Goal: Task Accomplishment & Management: Manage account settings

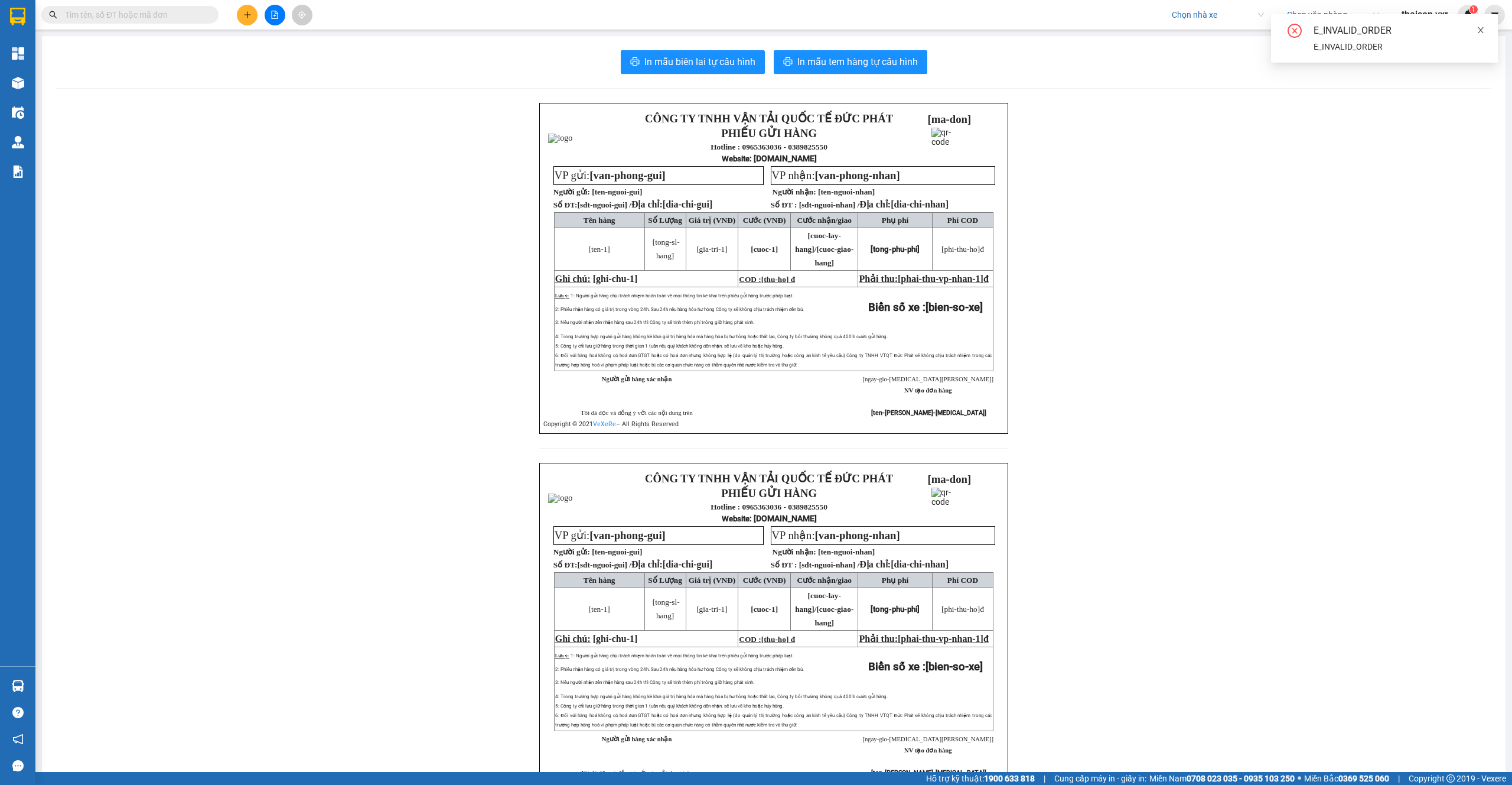
click at [1483, 28] on icon "close" at bounding box center [1480, 30] width 8 height 8
click at [1430, 21] on span "thaison.vxr" at bounding box center [1424, 14] width 65 height 15
click at [1426, 39] on span "Đăng xuất" at bounding box center [1434, 37] width 49 height 13
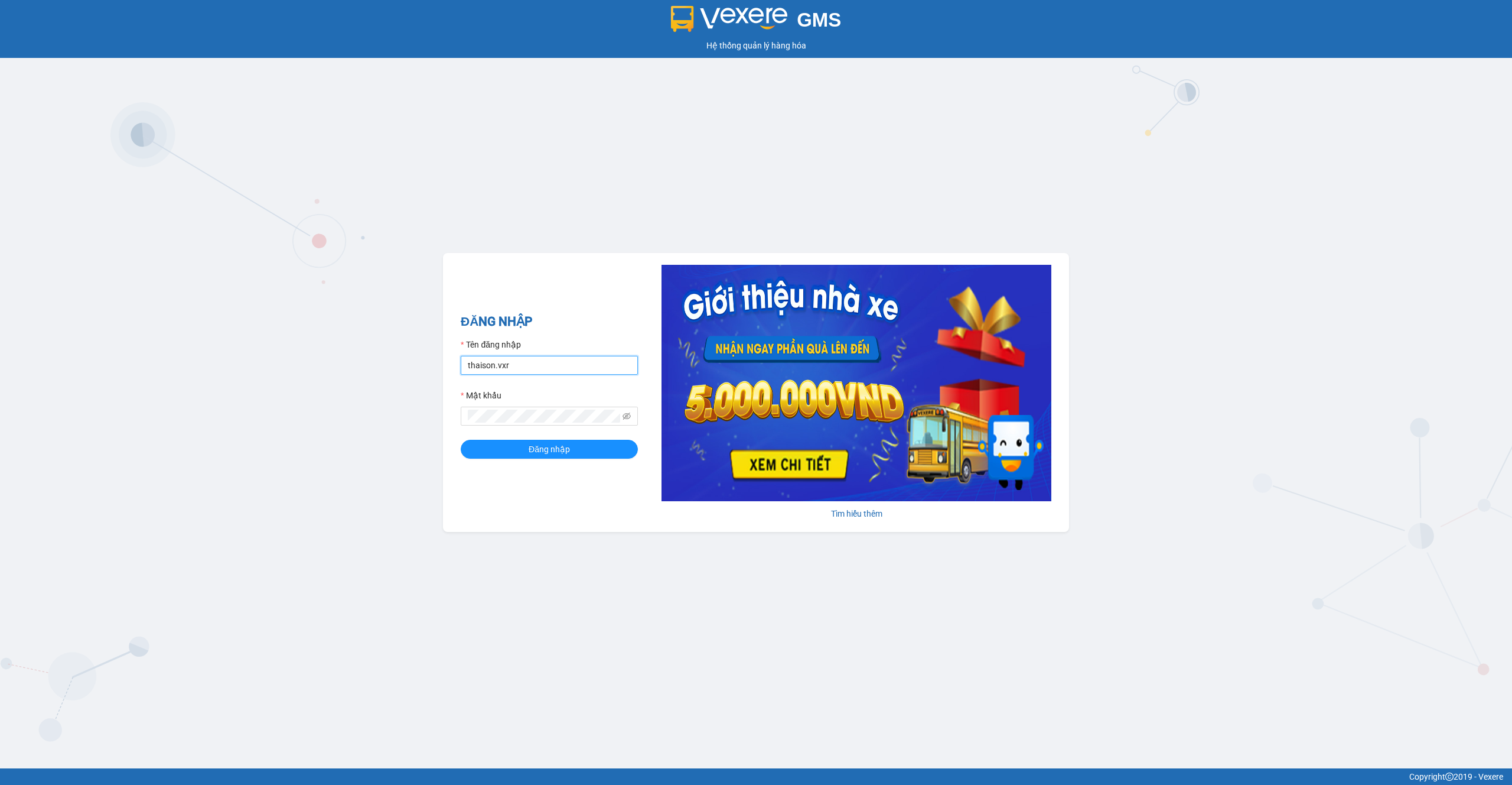
click at [536, 369] on input "thaison.vxr" at bounding box center [549, 364] width 177 height 19
type input "ly.xtl"
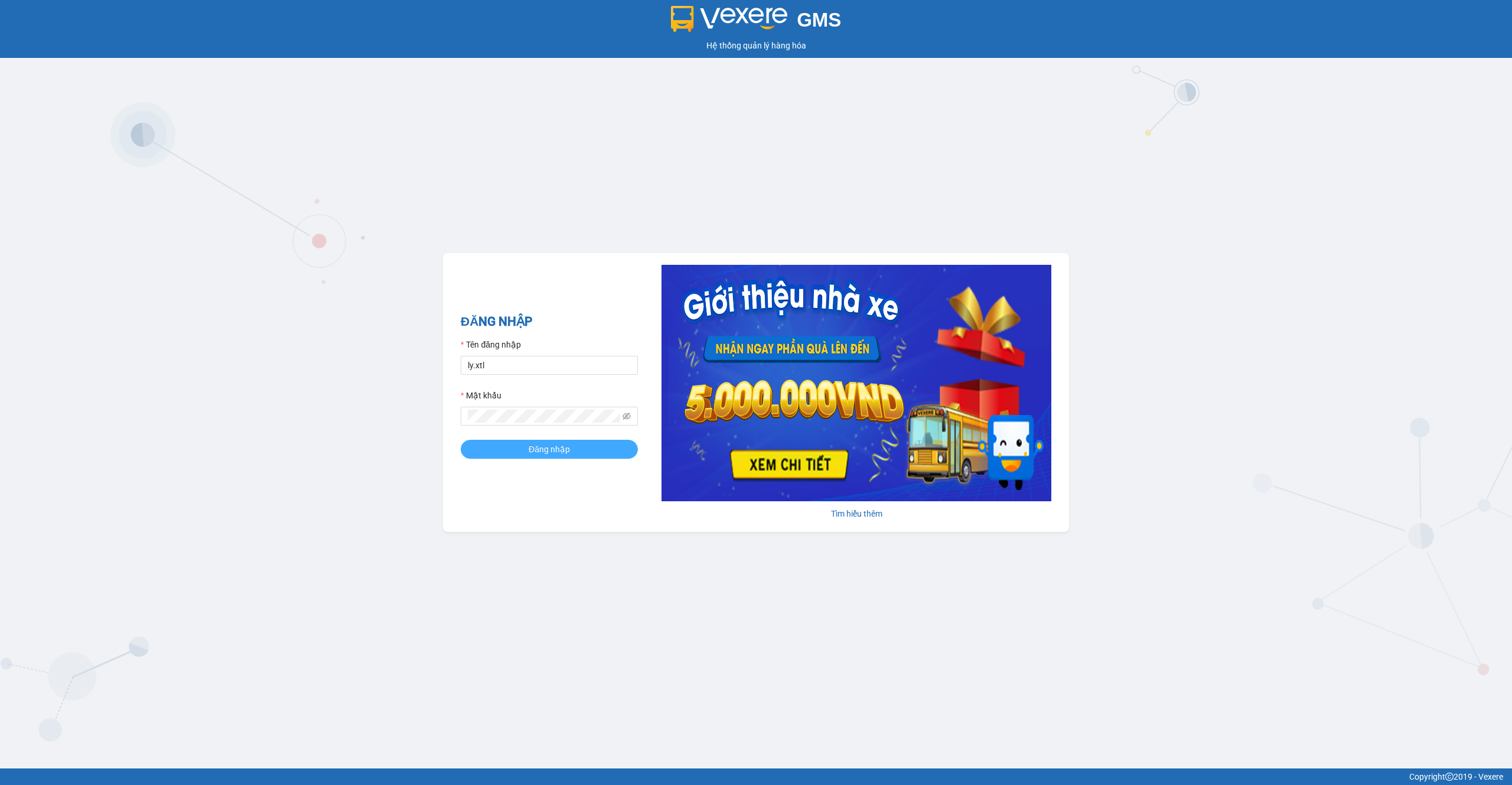
click at [564, 444] on span "Đăng nhập" at bounding box center [549, 448] width 41 height 13
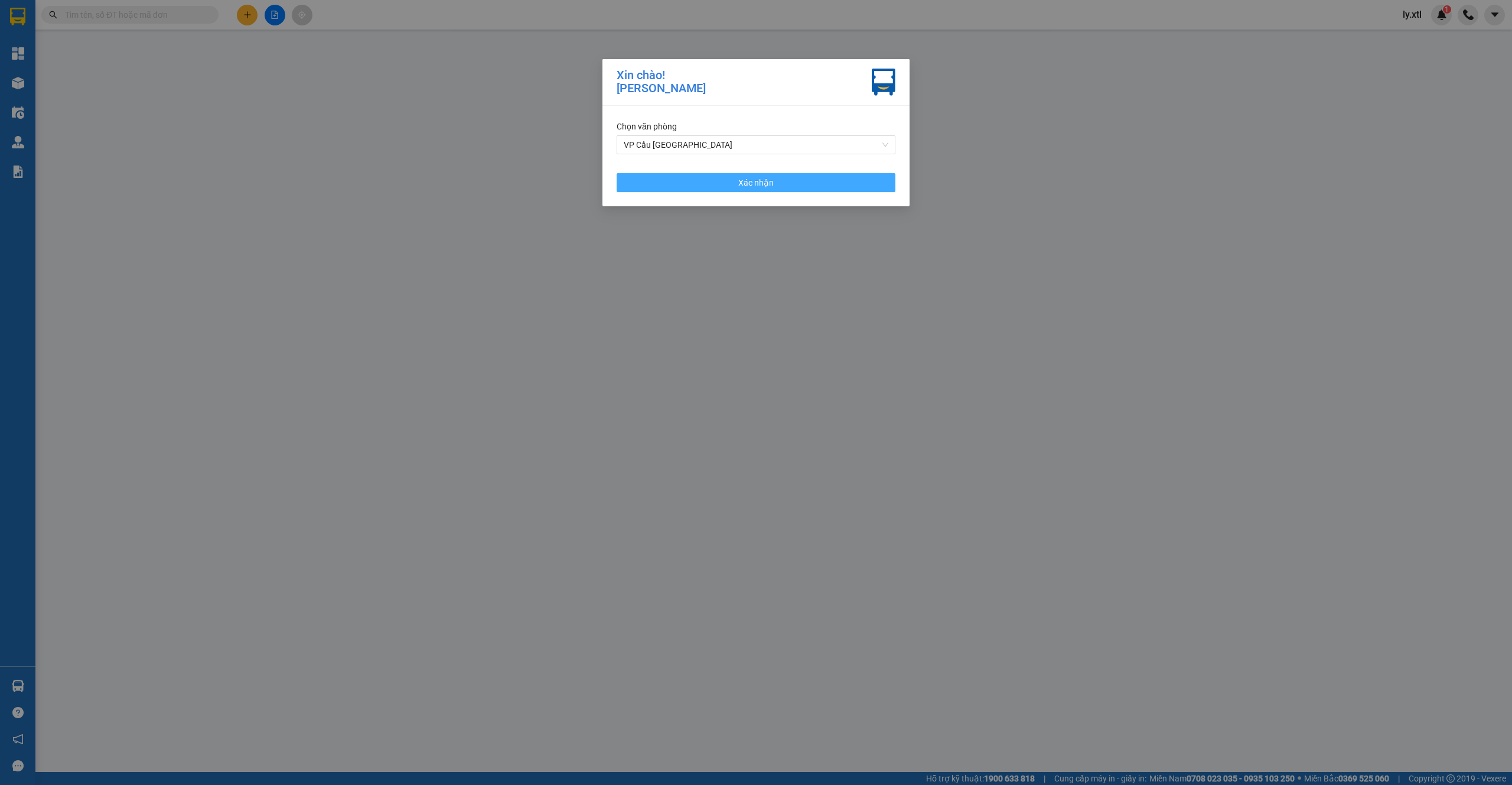
click at [769, 191] on button "Xác nhận" at bounding box center [756, 182] width 279 height 19
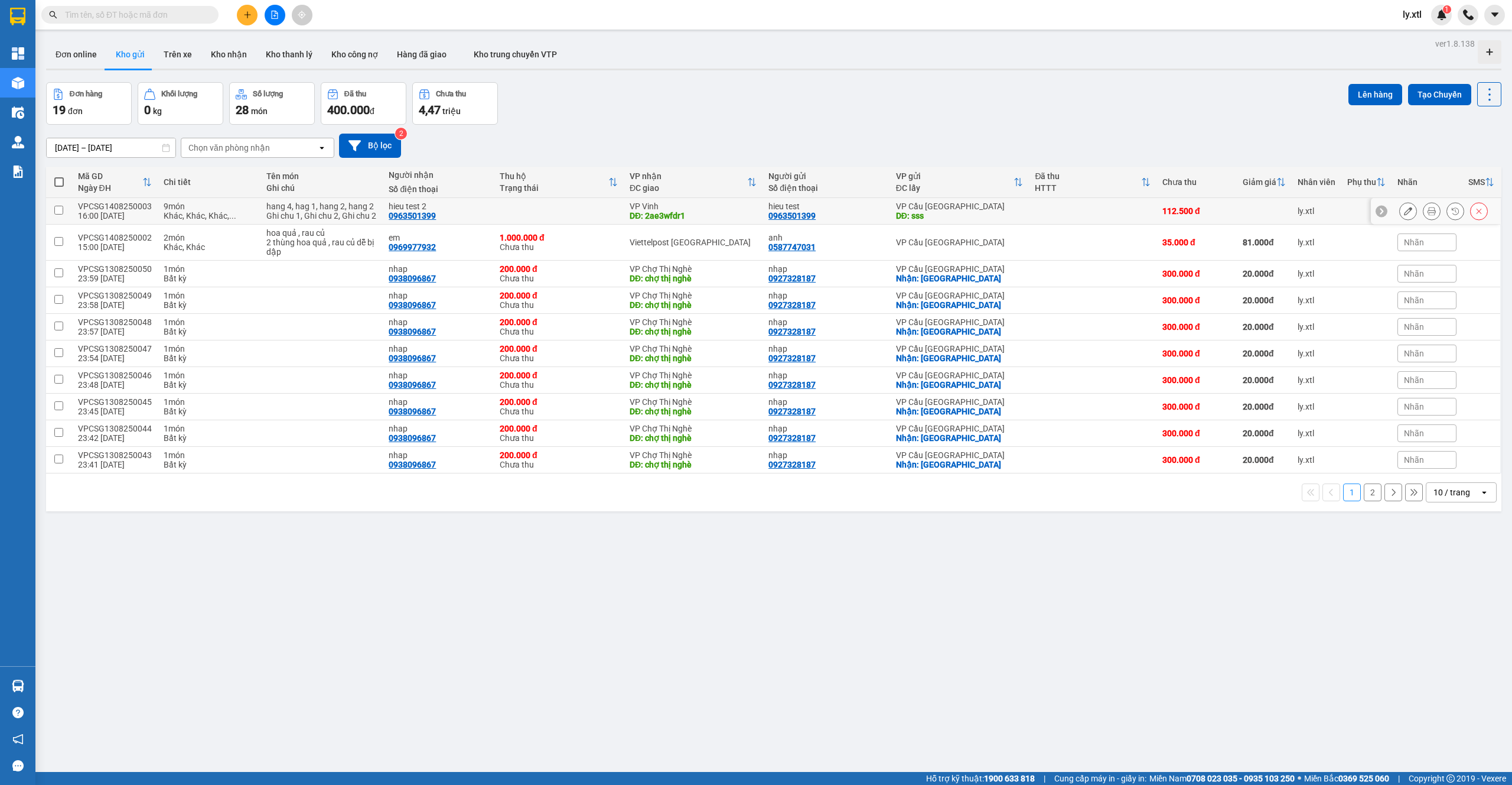
click at [1428, 215] on icon at bounding box center [1431, 210] width 8 height 8
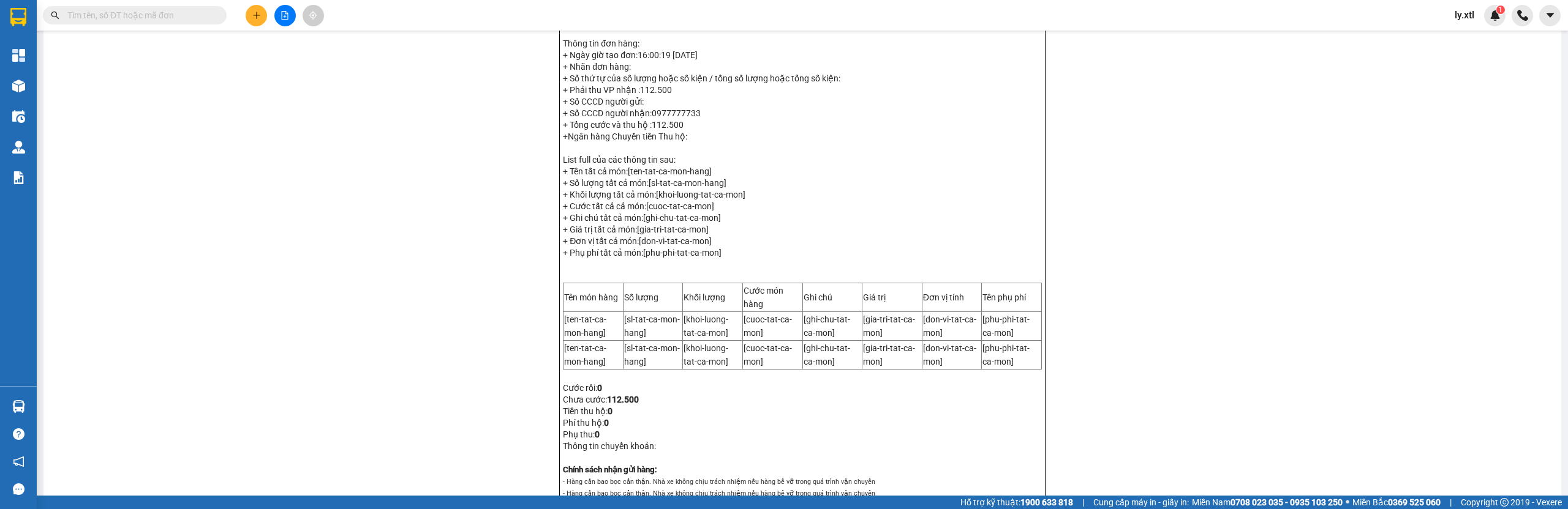
scroll to position [209, 0]
click at [1549, 19] on icon "caret-down" at bounding box center [1550, 16] width 11 height 11
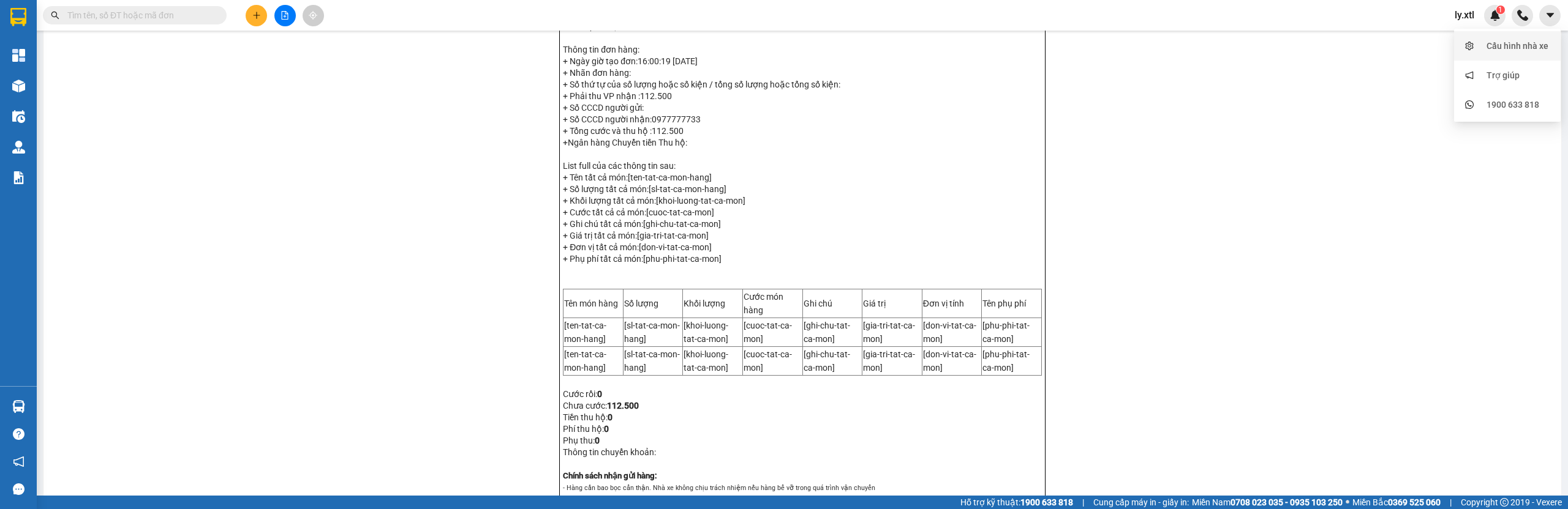
click at [1509, 47] on div "Cấu hình nhà xe" at bounding box center [1517, 45] width 62 height 14
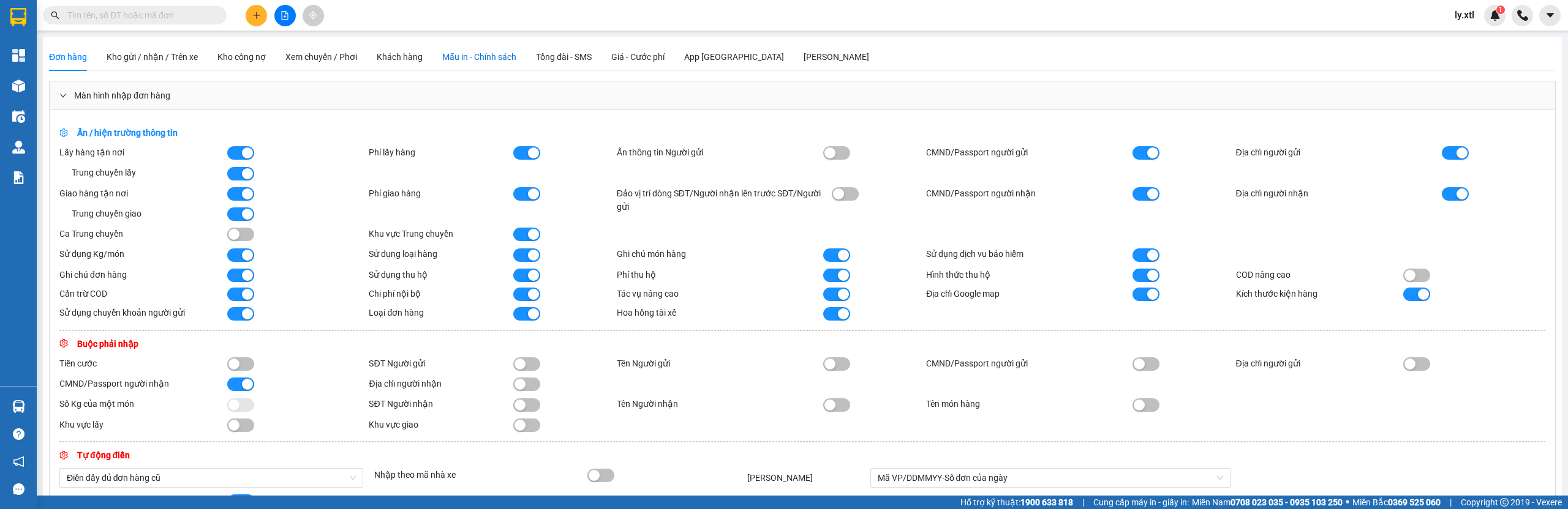
click at [476, 60] on span "Mẫu in - Chính sách" at bounding box center [480, 57] width 74 height 10
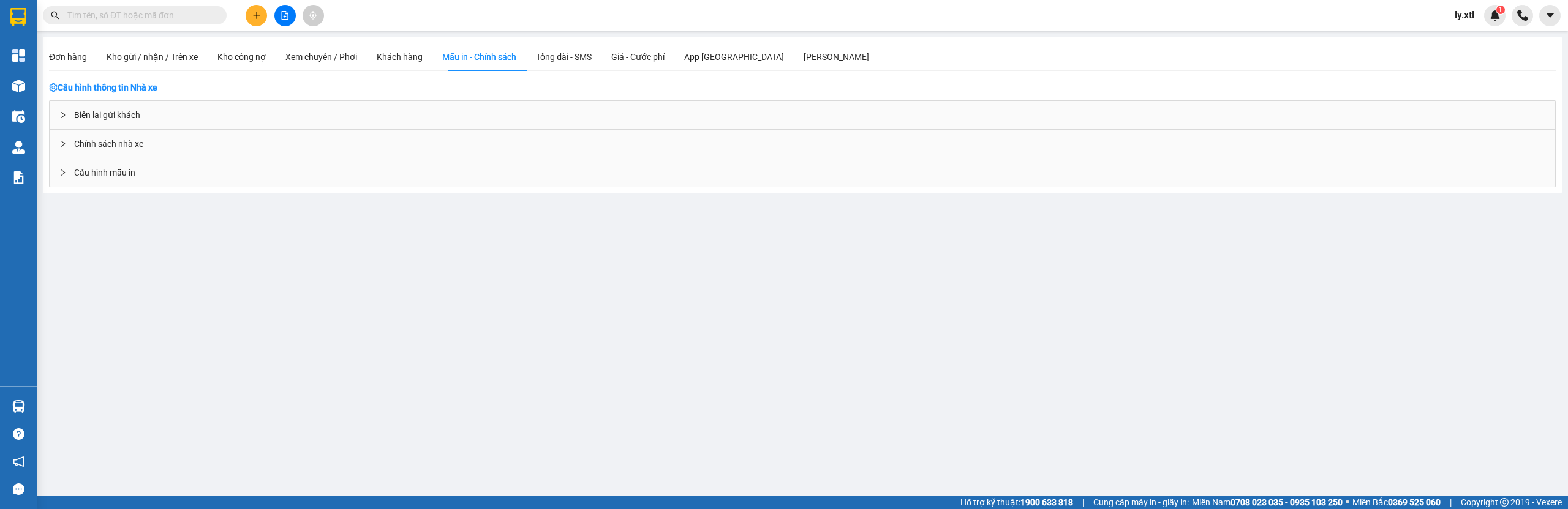
click at [193, 171] on div "Cấu hình mẫu in" at bounding box center [802, 172] width 1506 height 28
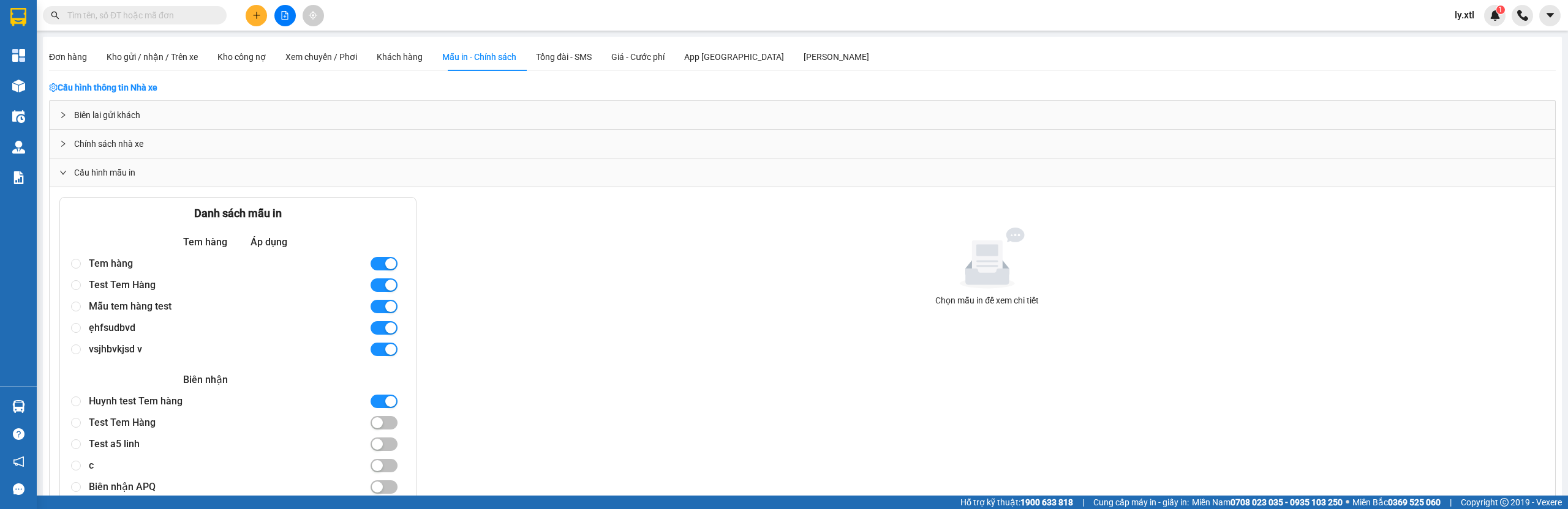
scroll to position [46, 0]
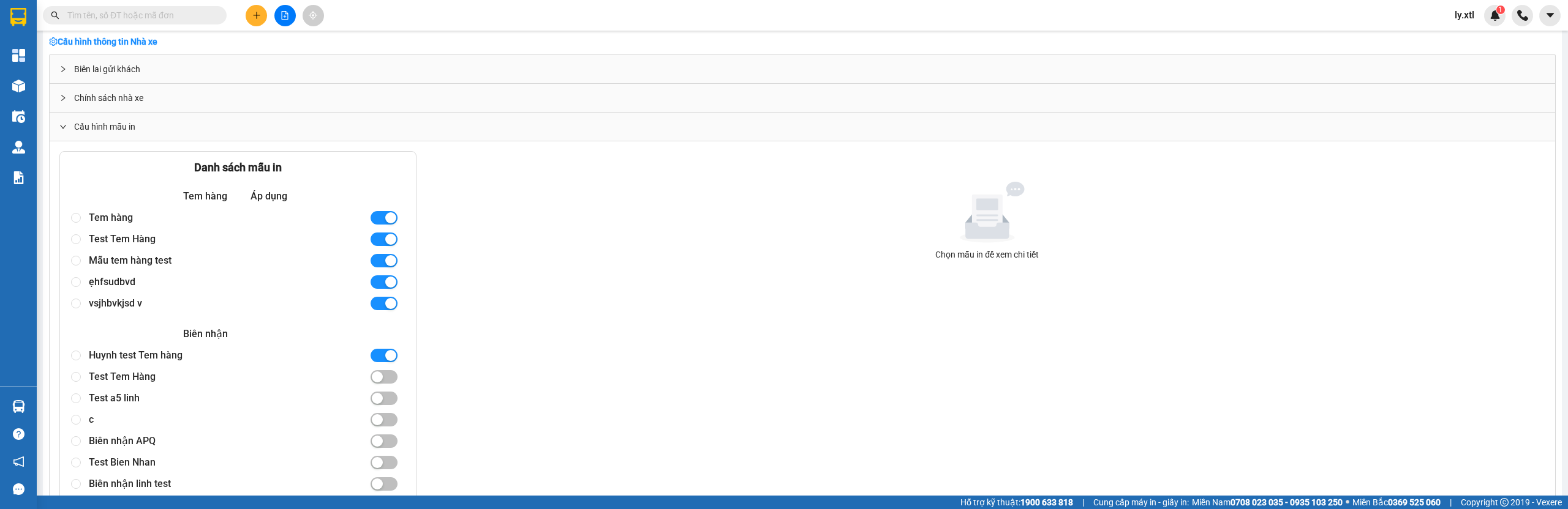
click at [154, 221] on div "Tem hàng" at bounding box center [225, 217] width 271 height 21
radio input "true"
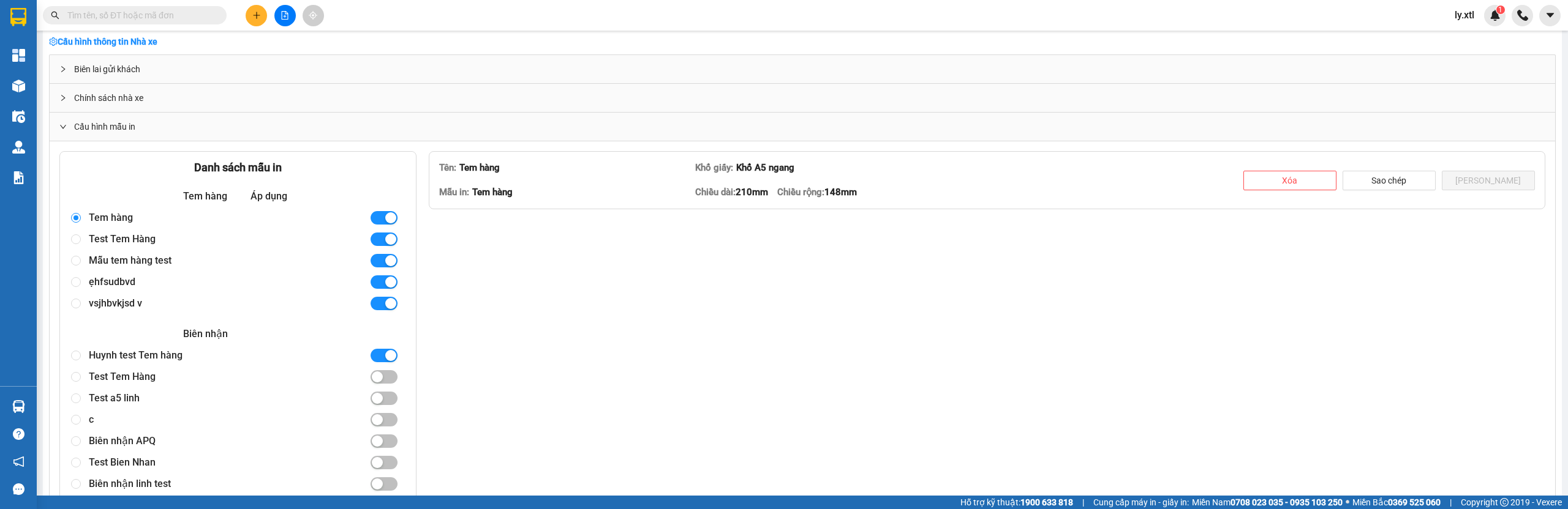
type textarea "<table style="border-collapse: collapse; width: 98.51116625310173%; height: 60p…"
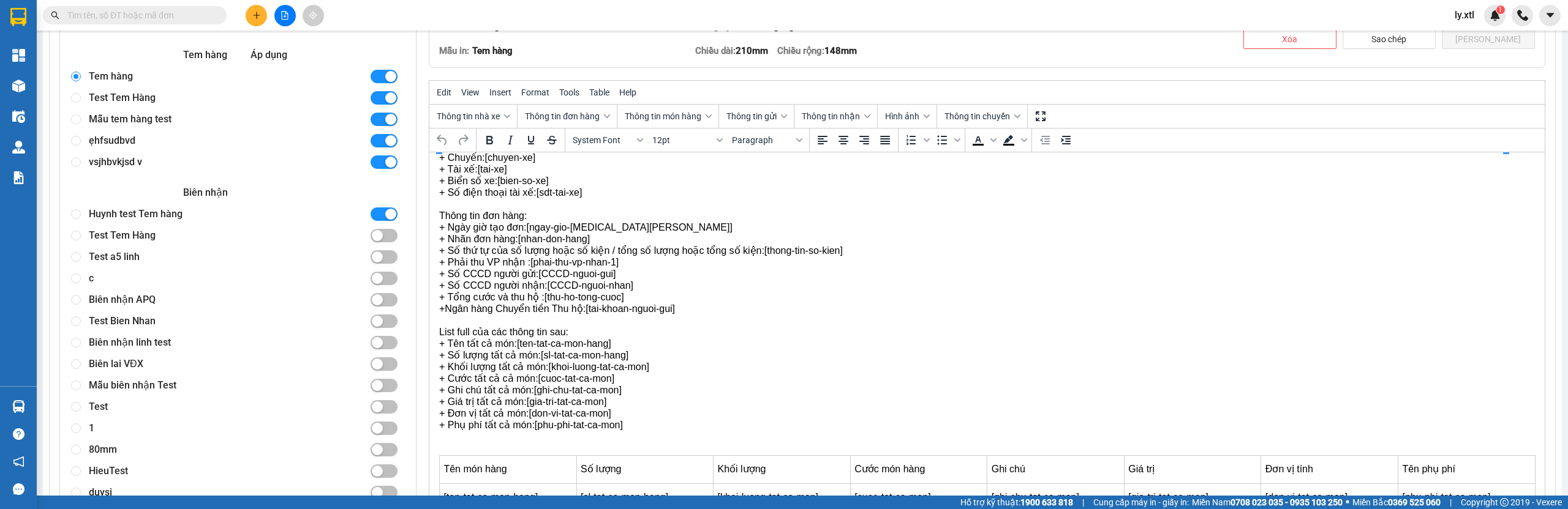
scroll to position [223, 0]
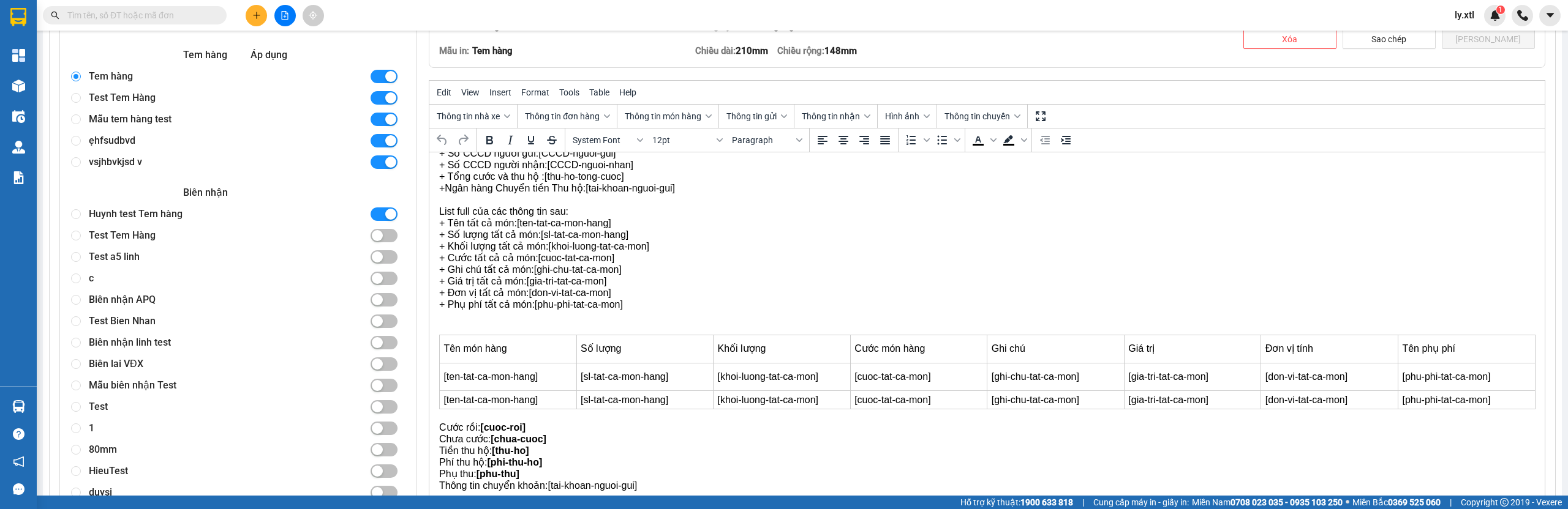
click at [611, 372] on span "[sl-tat-ca-mon-hang]" at bounding box center [624, 376] width 87 height 10
click at [615, 375] on span "[sl-tat-ca-mon-hang]" at bounding box center [624, 376] width 87 height 10
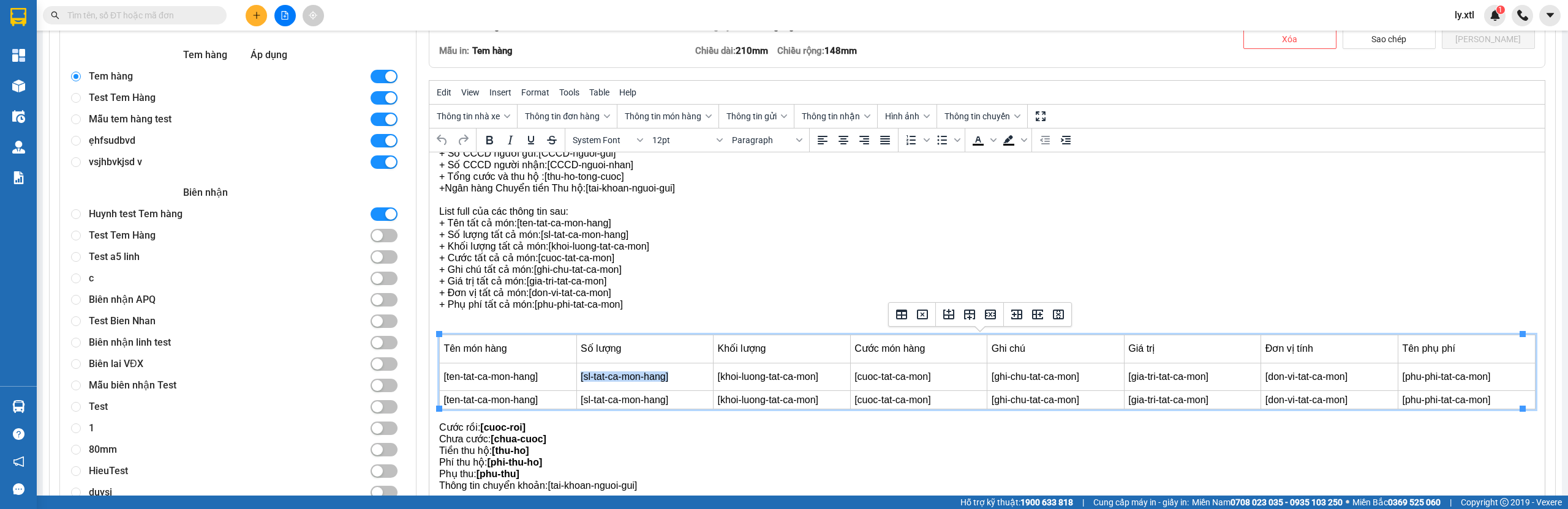
click at [615, 375] on span "[sl-tat-ca-mon-hang]" at bounding box center [624, 376] width 87 height 10
click at [521, 377] on span "[ten-tat-ca-mon-hang]" at bounding box center [491, 376] width 95 height 10
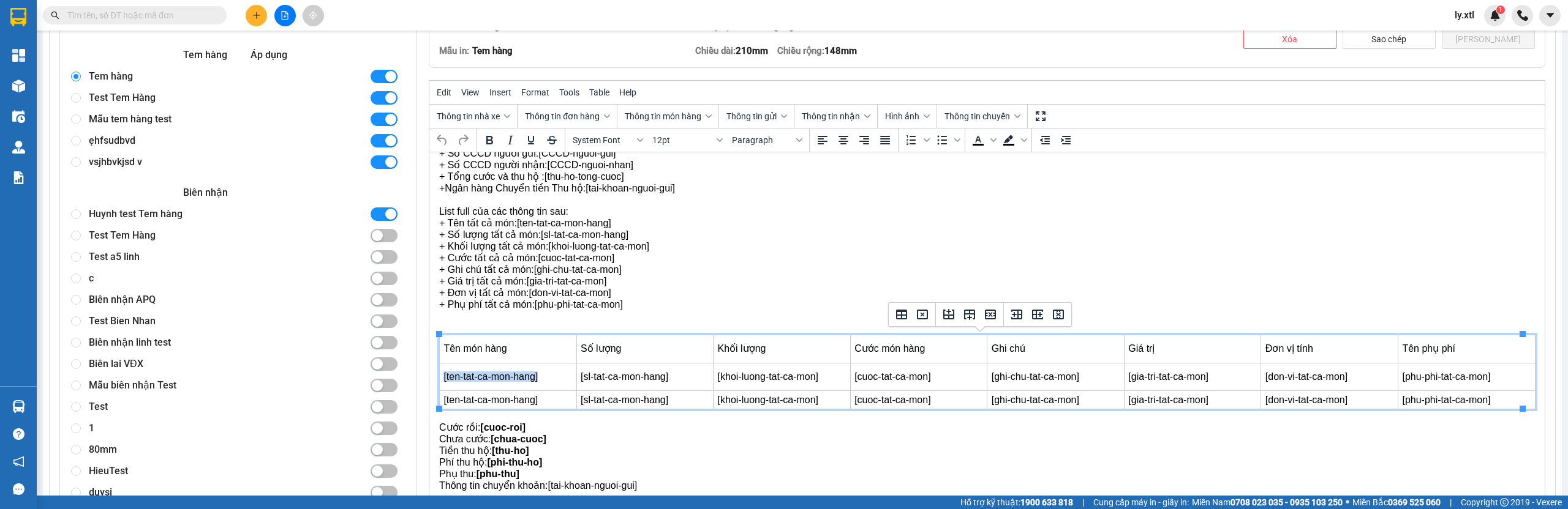
click at [521, 377] on span "[ten-tat-ca-mon-hang]" at bounding box center [491, 376] width 95 height 10
click at [701, 117] on span "Thông tin món hàng" at bounding box center [662, 116] width 77 height 10
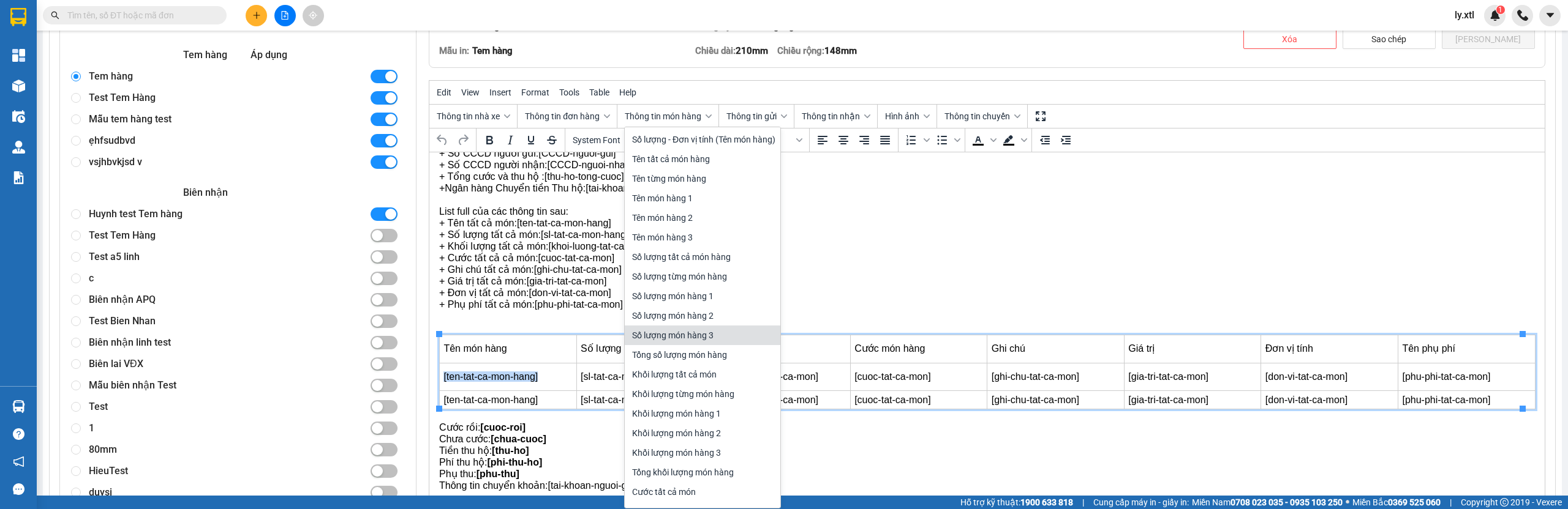
click at [505, 373] on span "[ten-tat-ca-mon-hang]" at bounding box center [491, 376] width 95 height 10
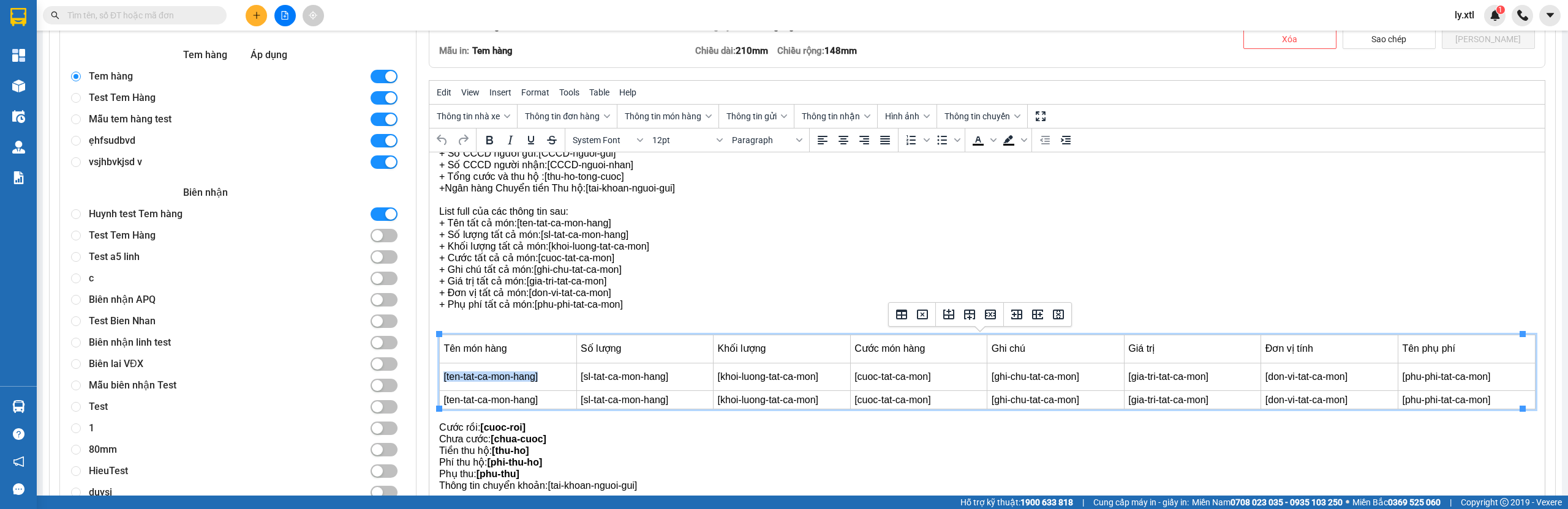
click at [505, 373] on span "[ten-tat-ca-mon-hang]" at bounding box center [491, 376] width 95 height 10
copy span "[ten-tat-ca-mon-hang]"
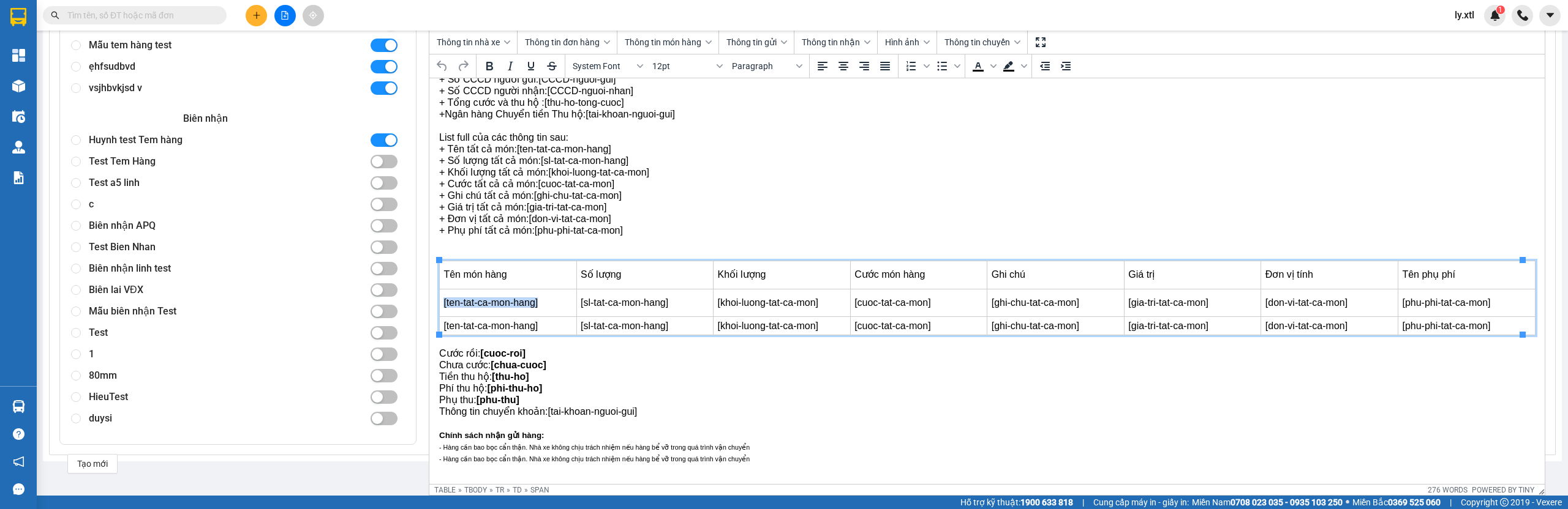
scroll to position [0, 0]
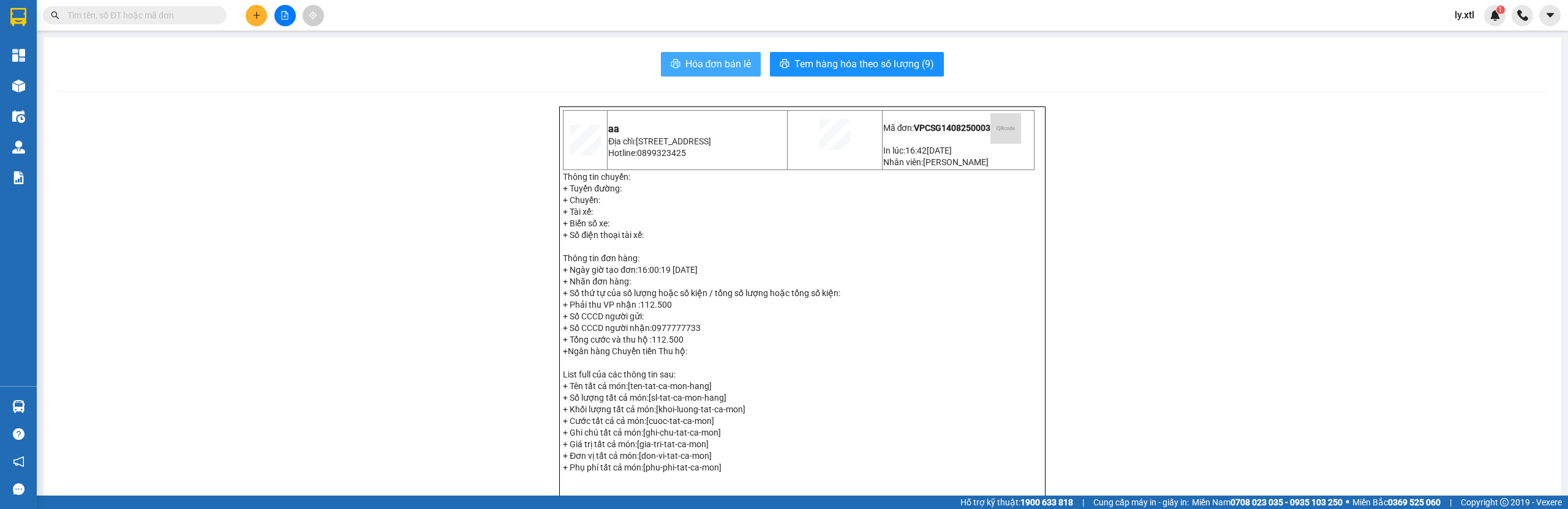
click at [718, 64] on span "Hóa đơn bán lẻ" at bounding box center [718, 64] width 66 height 16
click at [867, 66] on span "Tem hàng hóa theo số lượng (9)" at bounding box center [864, 64] width 140 height 16
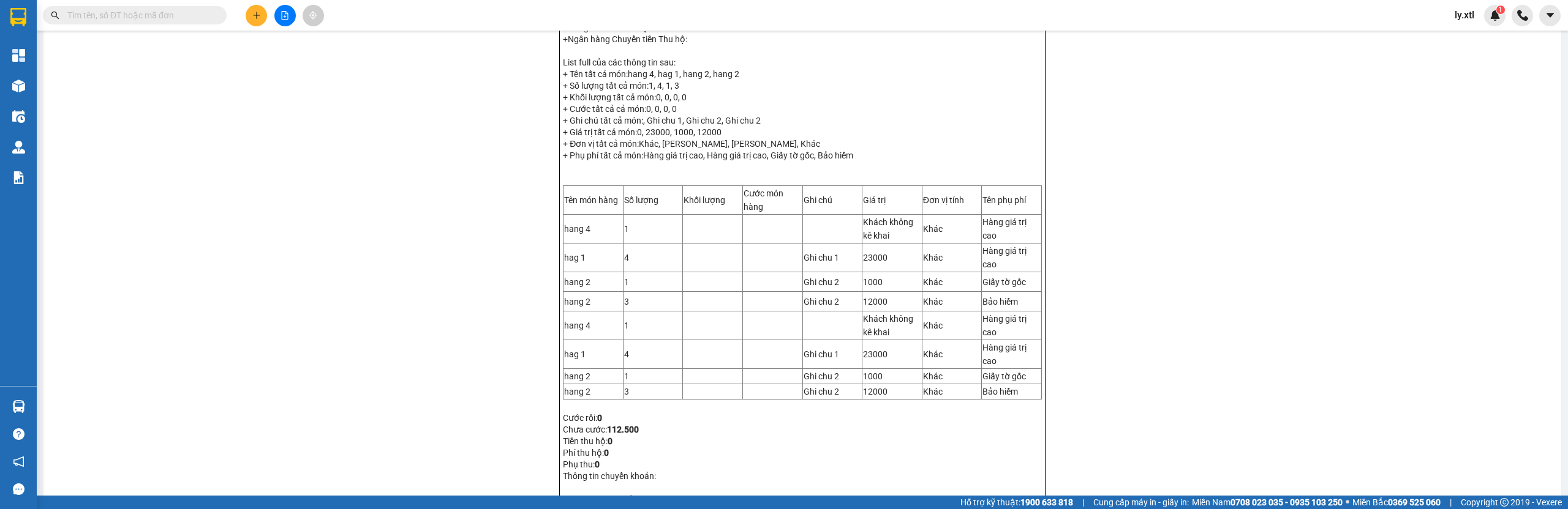
scroll to position [62, 0]
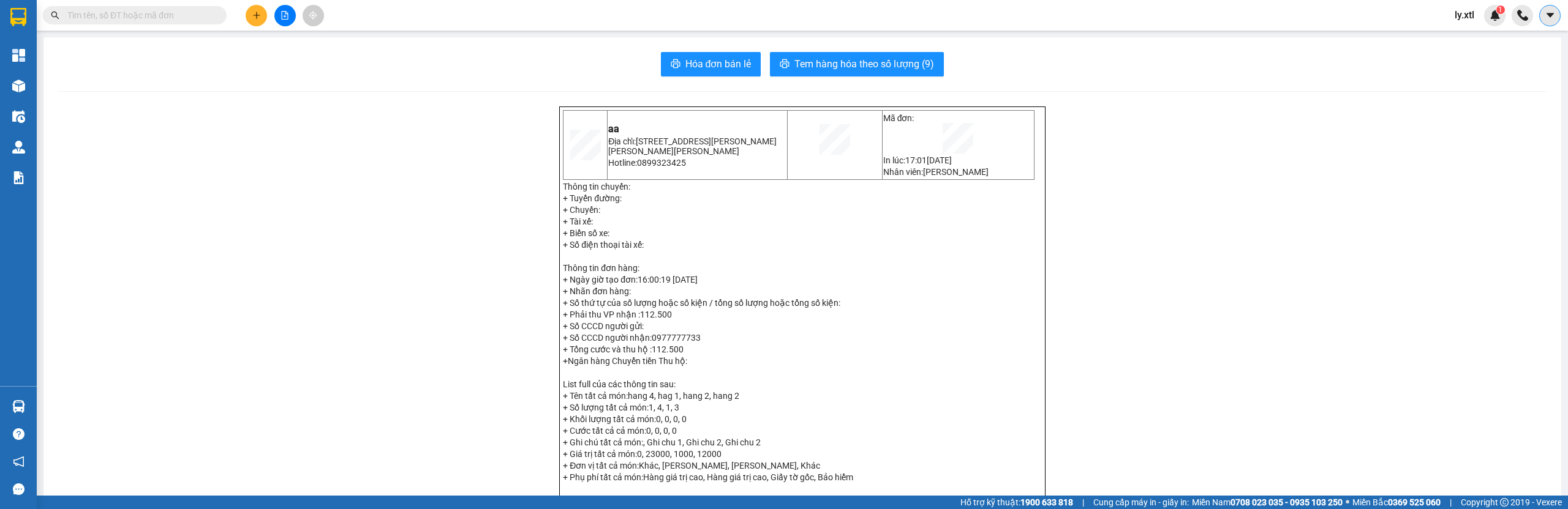
click at [1556, 15] on button at bounding box center [1549, 15] width 21 height 21
click at [1513, 49] on div "Cấu hình nhà xe" at bounding box center [1517, 45] width 62 height 14
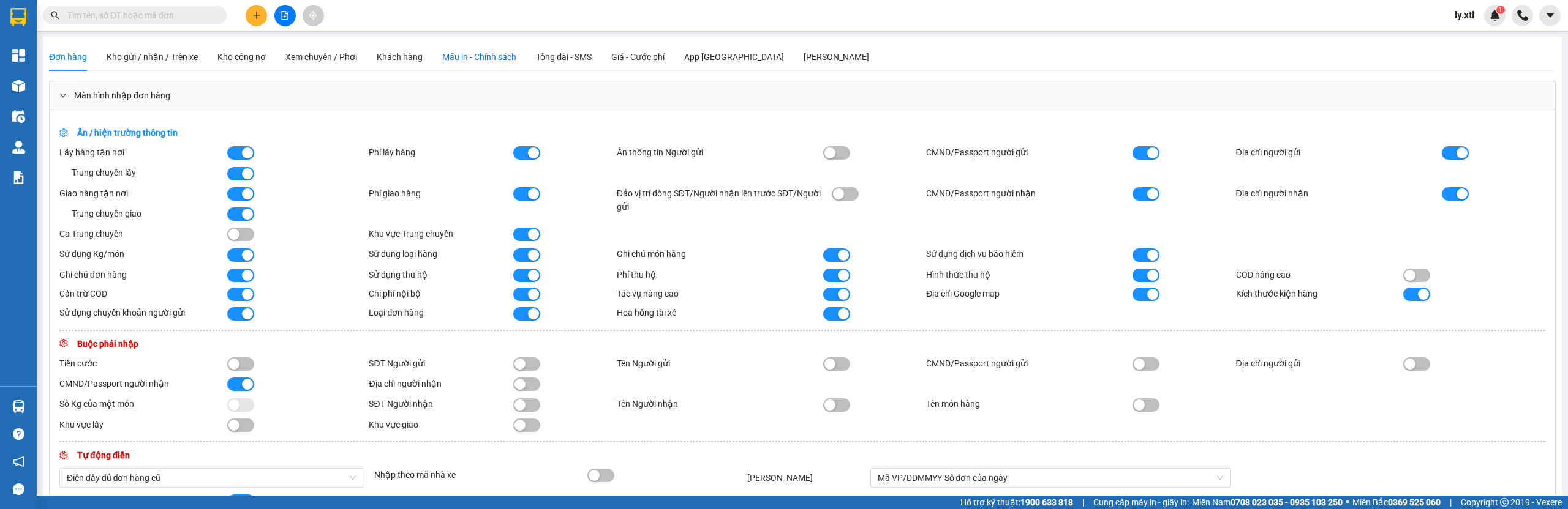
click at [510, 58] on span "Mẫu in - Chính sách" at bounding box center [480, 57] width 74 height 10
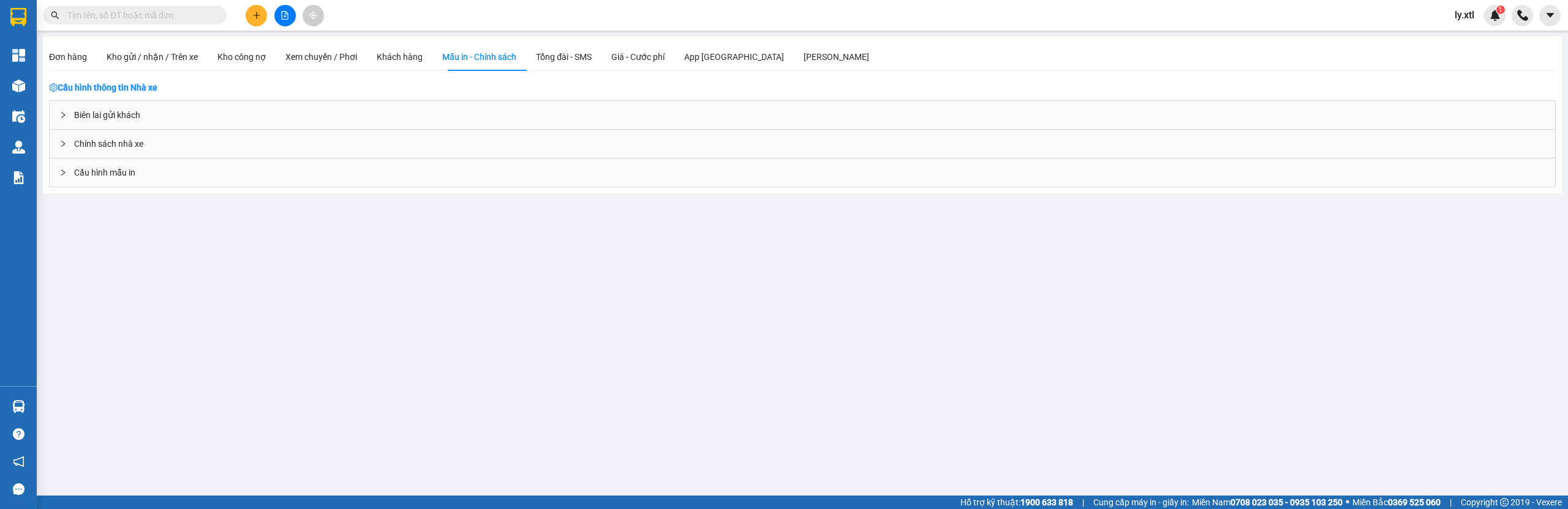
click at [153, 174] on div "Cấu hình mẫu in" at bounding box center [802, 172] width 1506 height 28
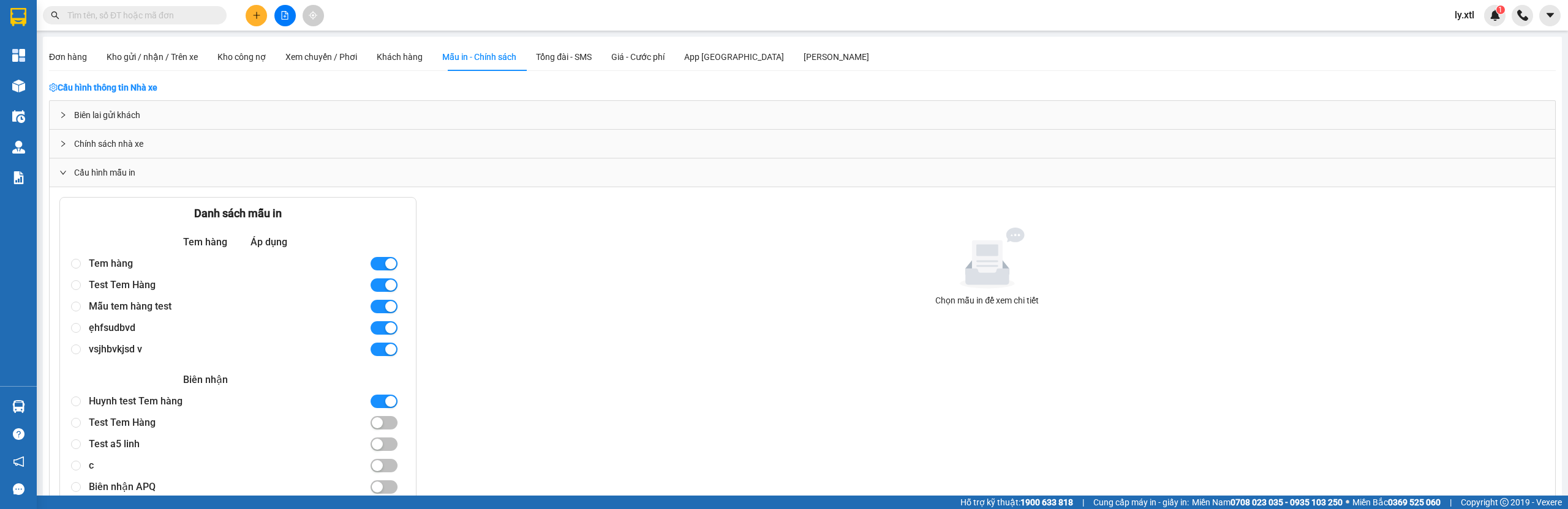
click at [136, 267] on div "Tem hàng" at bounding box center [225, 263] width 271 height 21
radio input "true"
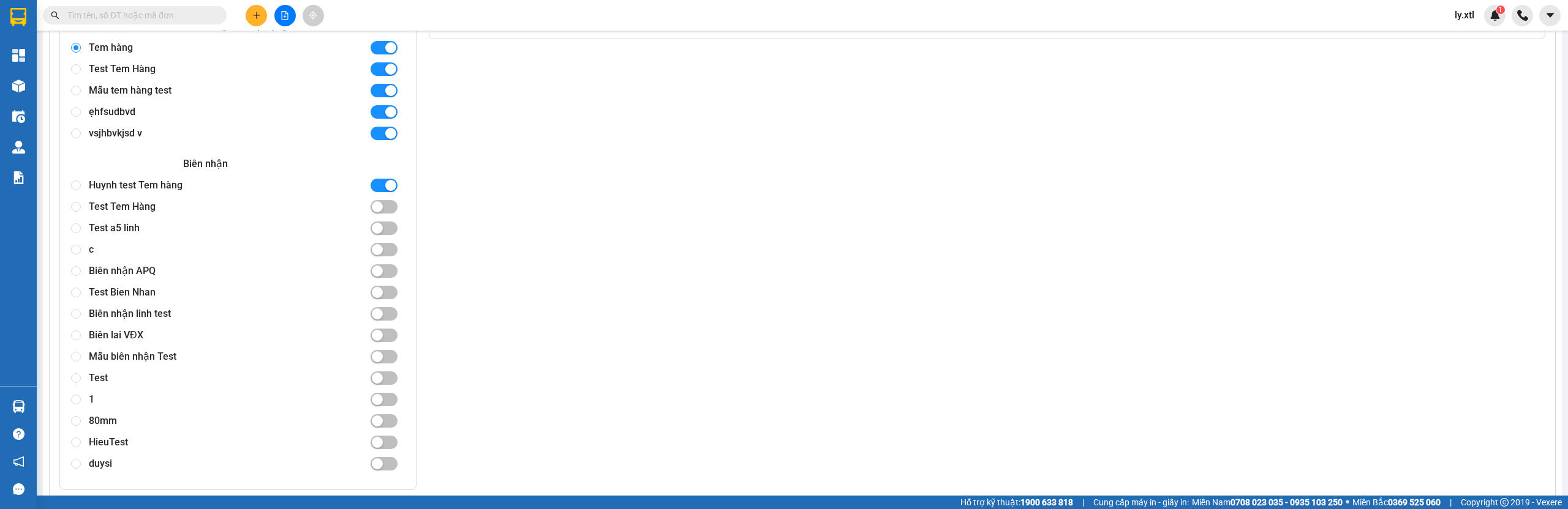
type textarea "<table style="border-collapse: collapse; width: 98.51116625310173%; height: 60p…"
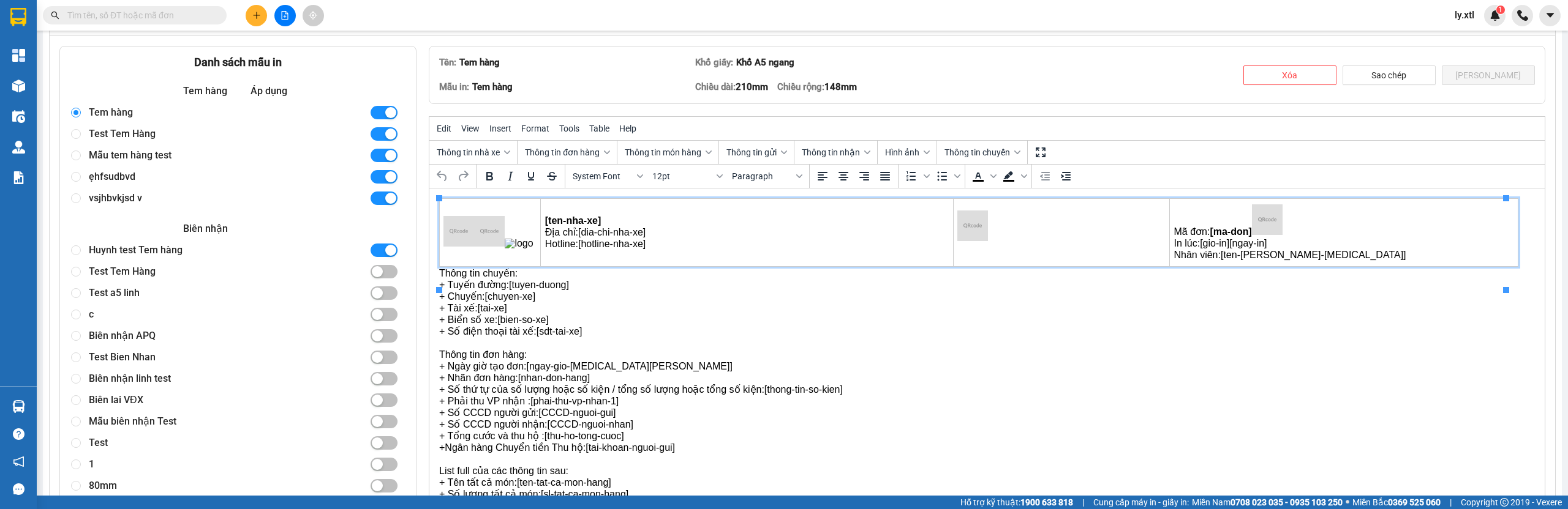
scroll to position [159, 0]
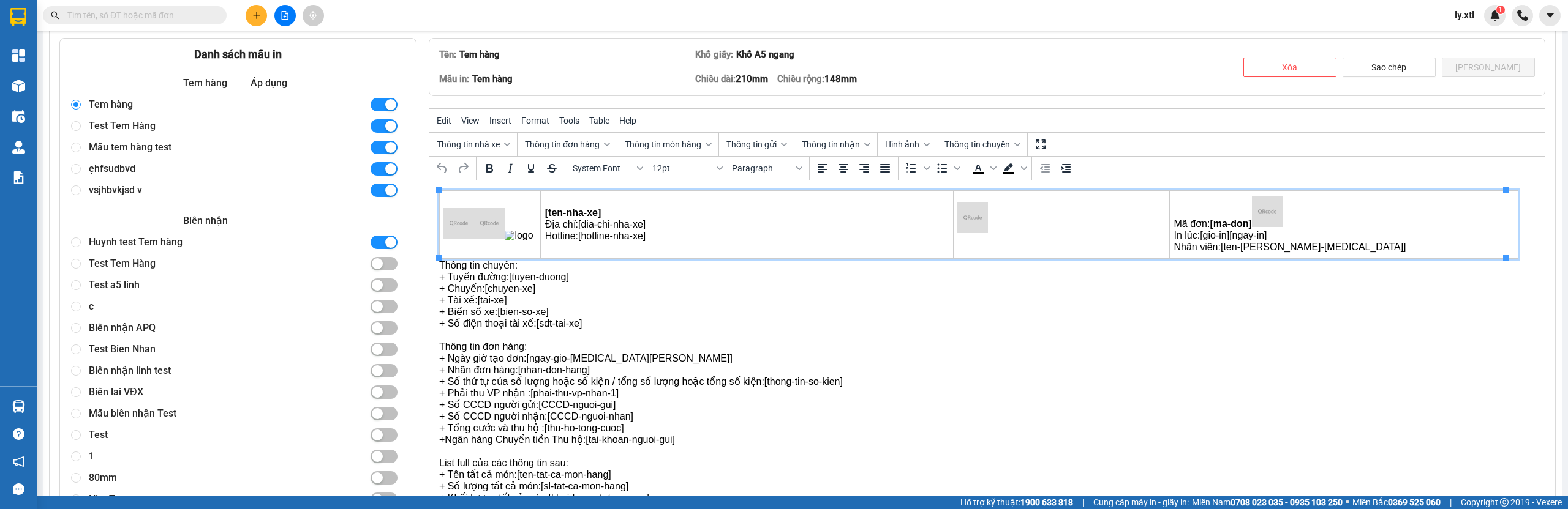
click at [1262, 211] on img "Rich Text Area. Press ALT-0 for help." at bounding box center [1266, 211] width 31 height 31
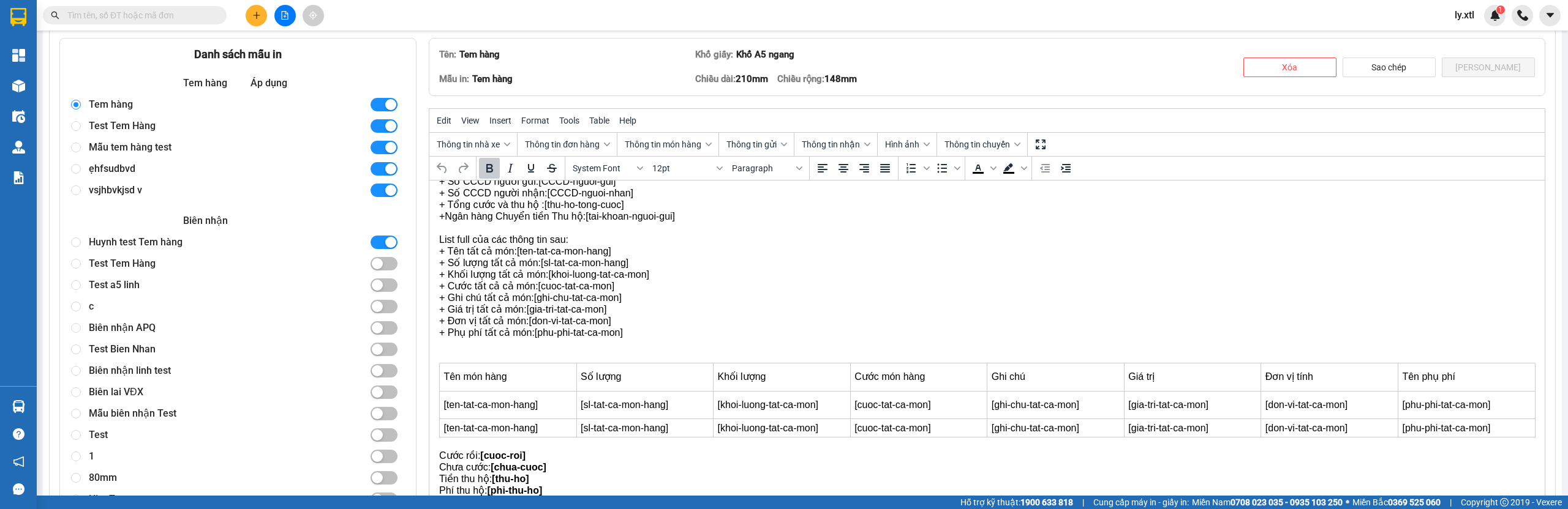
scroll to position [0, 0]
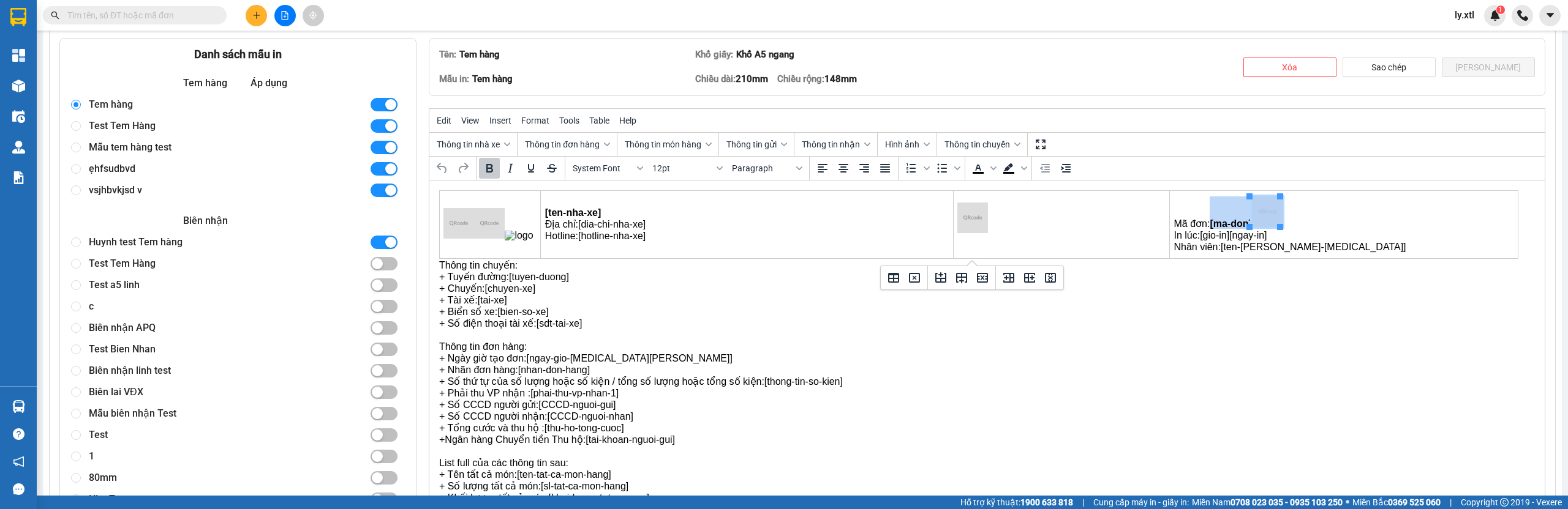
click at [976, 217] on img "Rich Text Area. Press ALT-0 for help." at bounding box center [972, 218] width 31 height 31
click at [1276, 210] on img "Rich Text Area. Press ALT-0 for help." at bounding box center [1266, 211] width 31 height 31
click at [465, 219] on img "Rich Text Area. Press ALT-0 for help." at bounding box center [458, 223] width 31 height 31
click at [498, 220] on img "Rich Text Area. Press ALT-0 for help." at bounding box center [489, 223] width 31 height 31
click at [658, 286] on p "+ Chuyến: [chuyen-xe]" at bounding box center [986, 288] width 1096 height 10
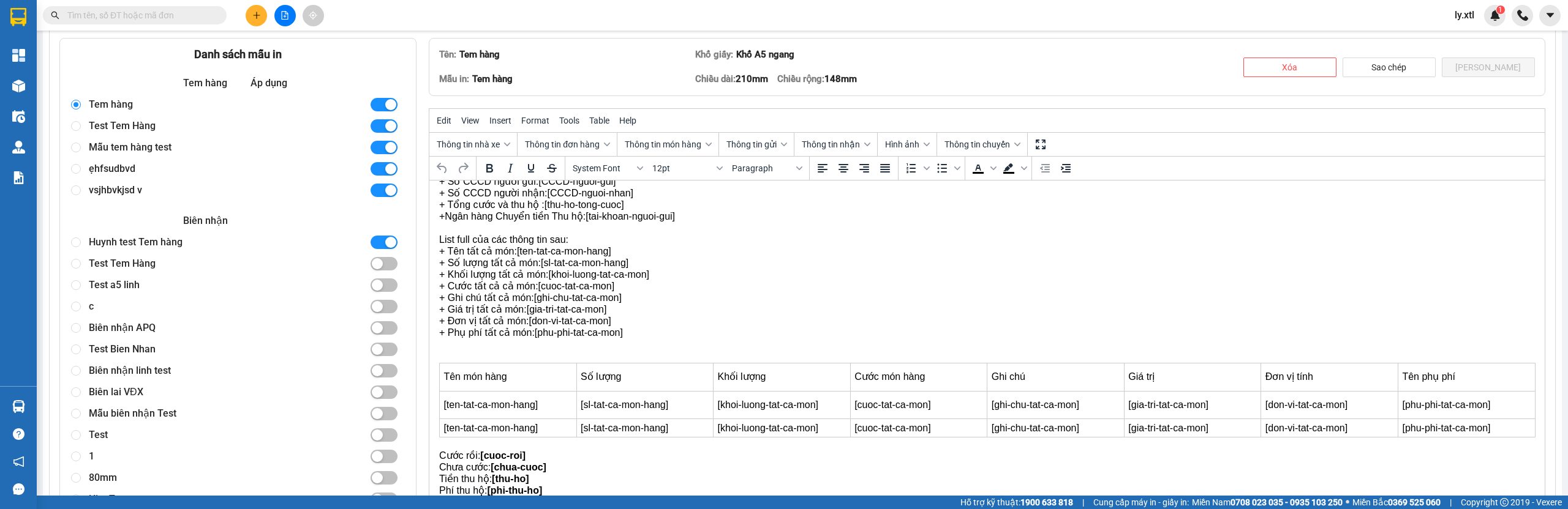
scroll to position [261, 0]
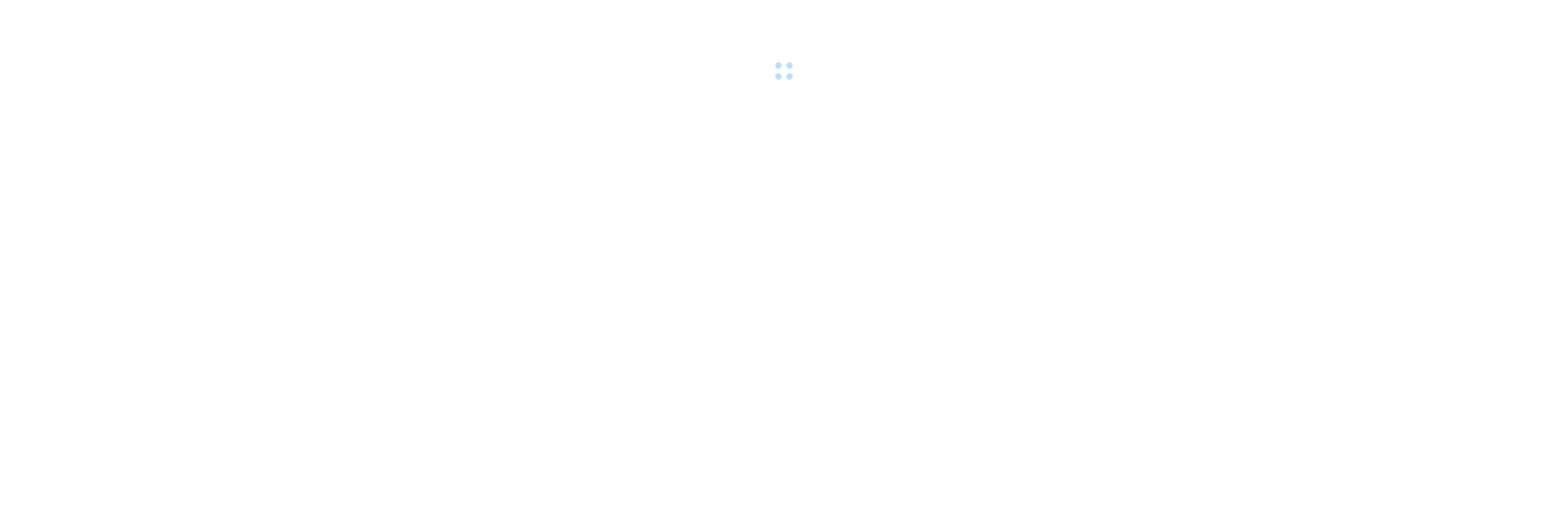
click at [18, 80] on div at bounding box center [784, 42] width 1568 height 84
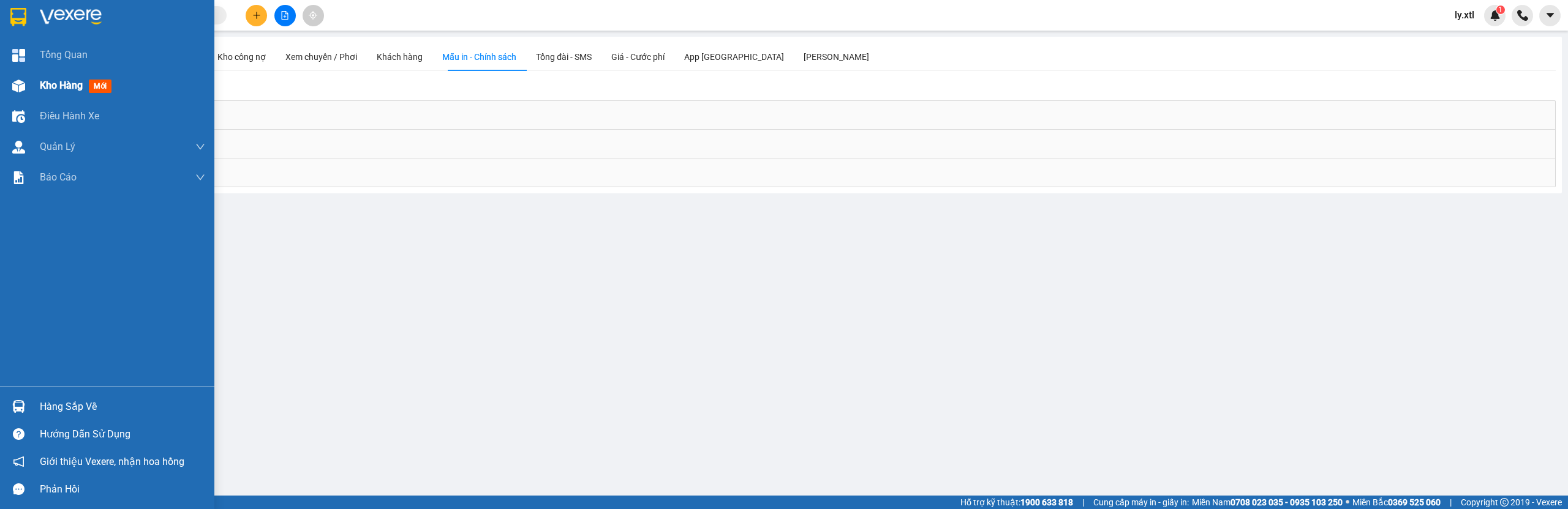
click at [43, 83] on span "Kho hàng" at bounding box center [61, 85] width 43 height 12
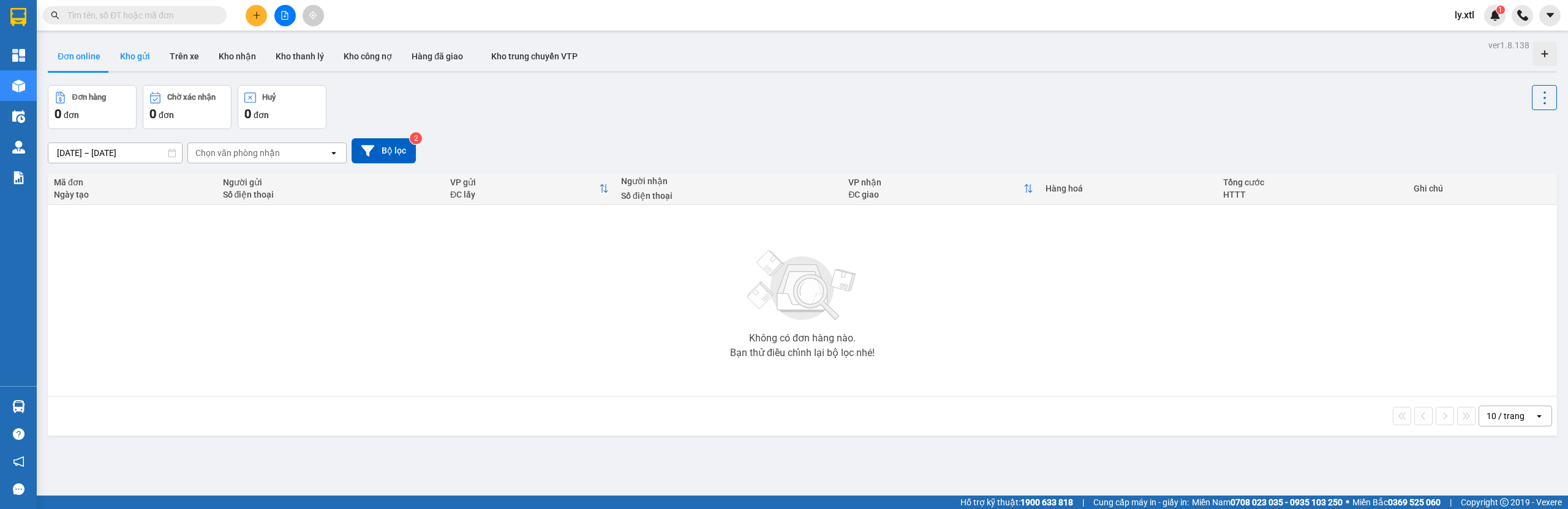
click at [136, 66] on button "Kho gửi" at bounding box center [135, 57] width 49 height 30
type input "[DATE] – [DATE]"
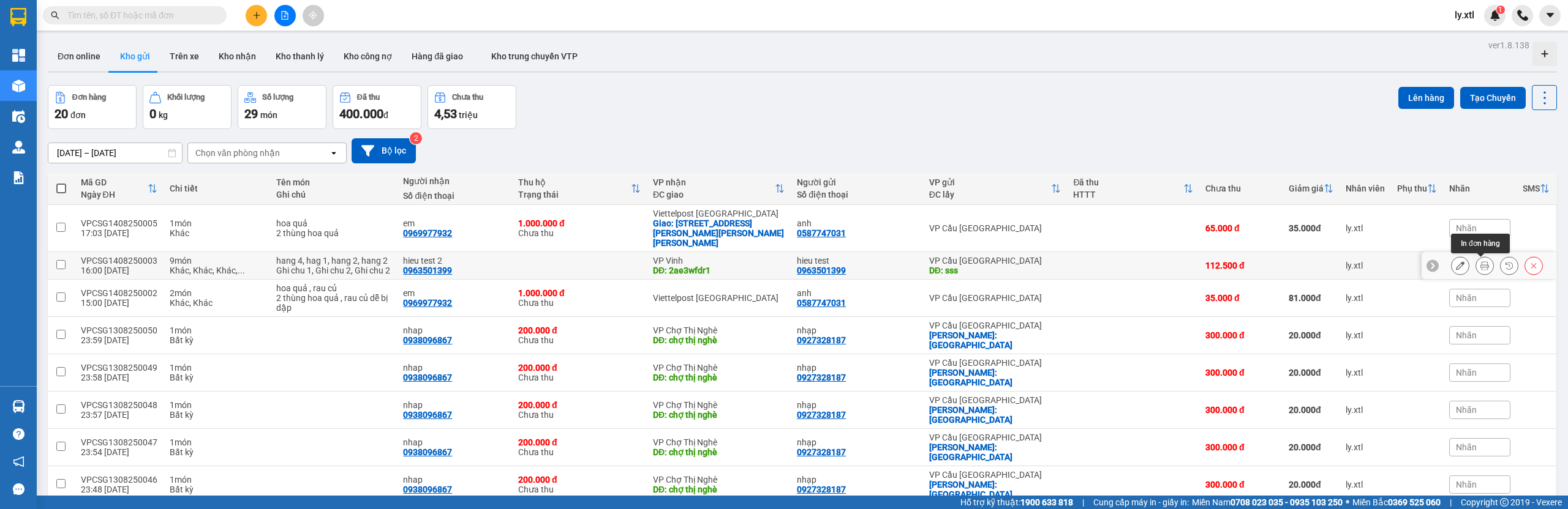
click at [1476, 265] on button at bounding box center [1484, 265] width 17 height 21
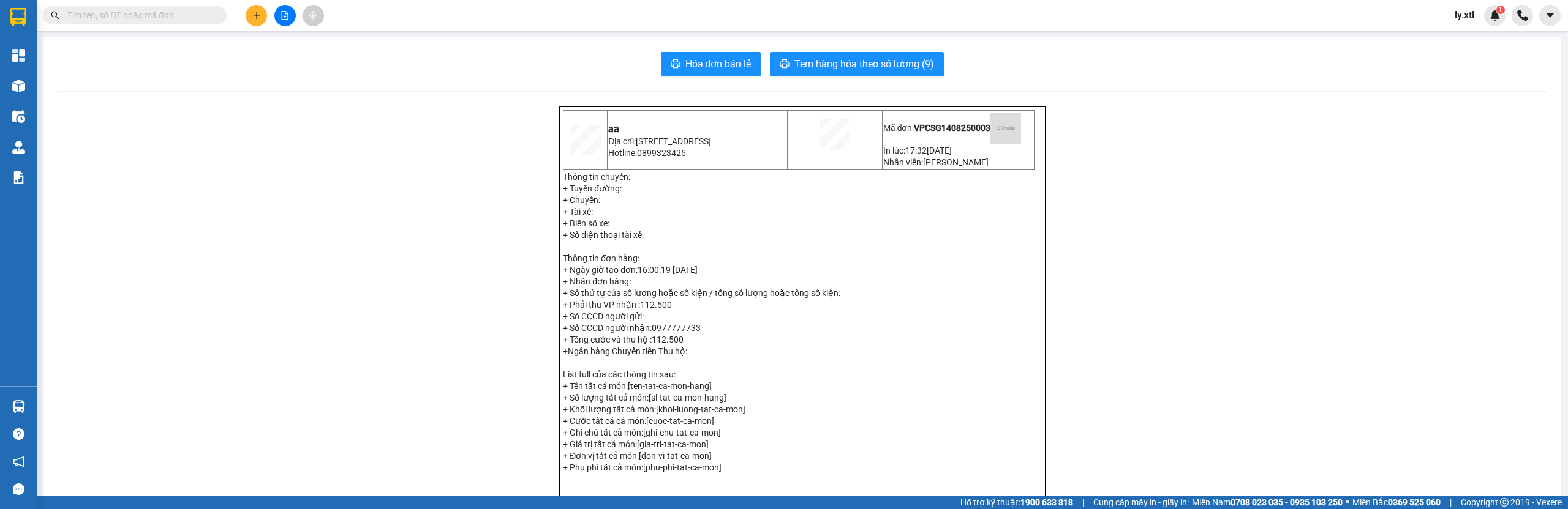
click at [990, 141] on img at bounding box center [1005, 128] width 31 height 31
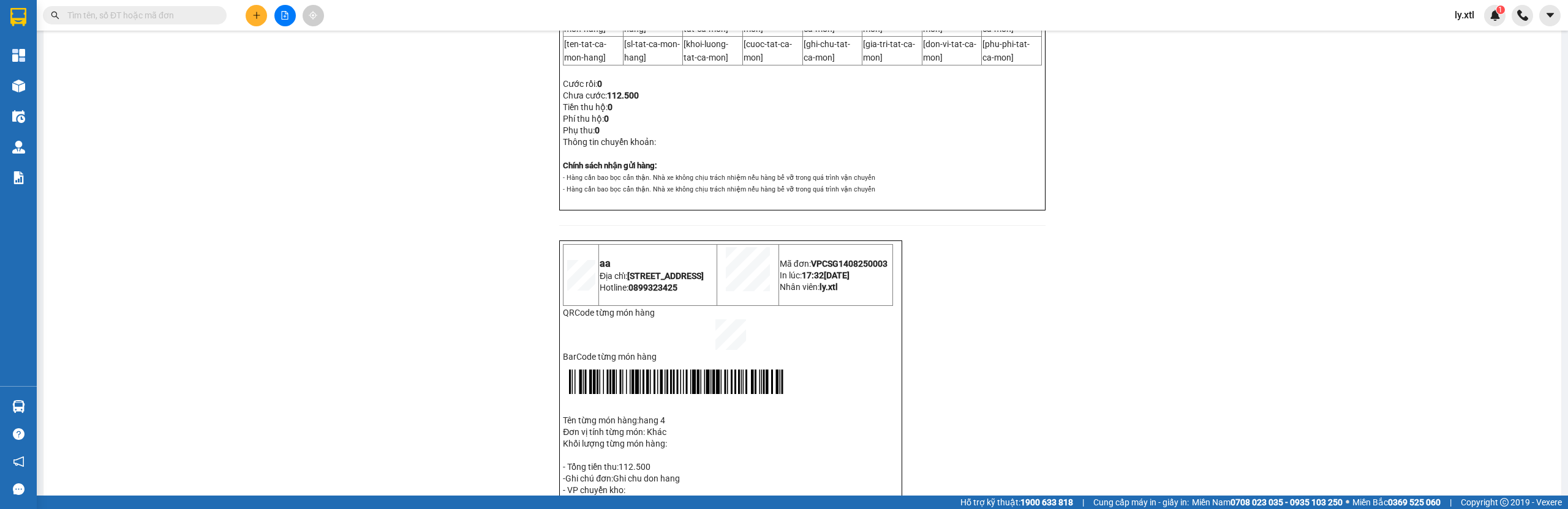
scroll to position [8, 0]
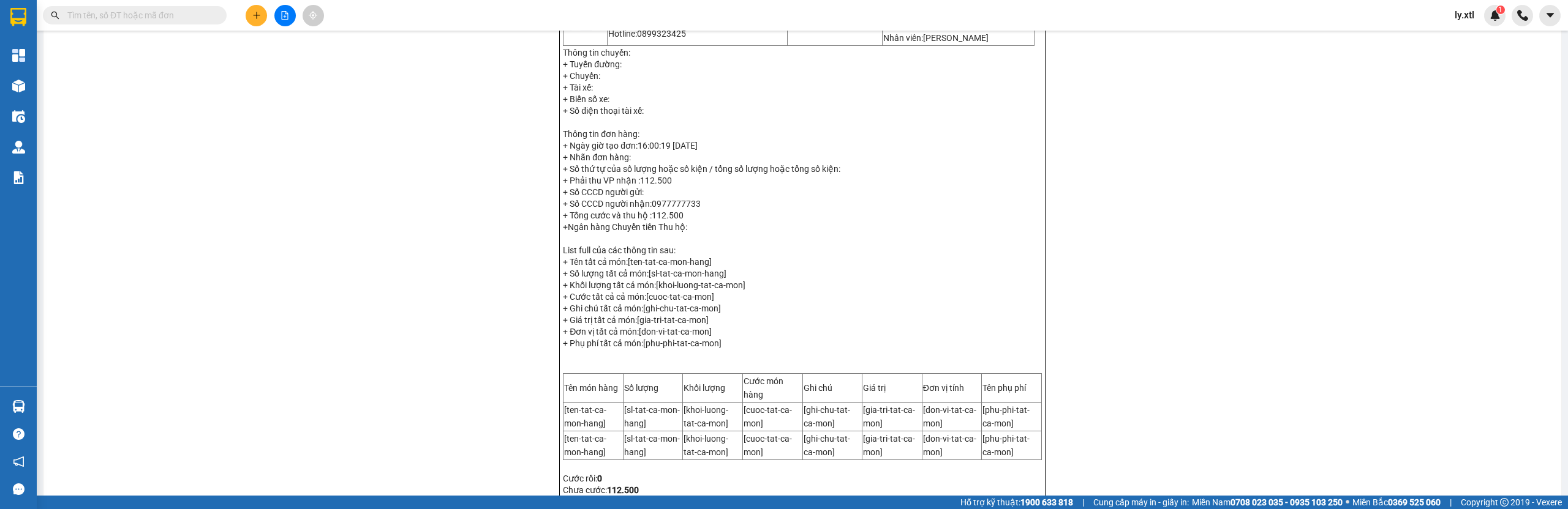
scroll to position [384, 0]
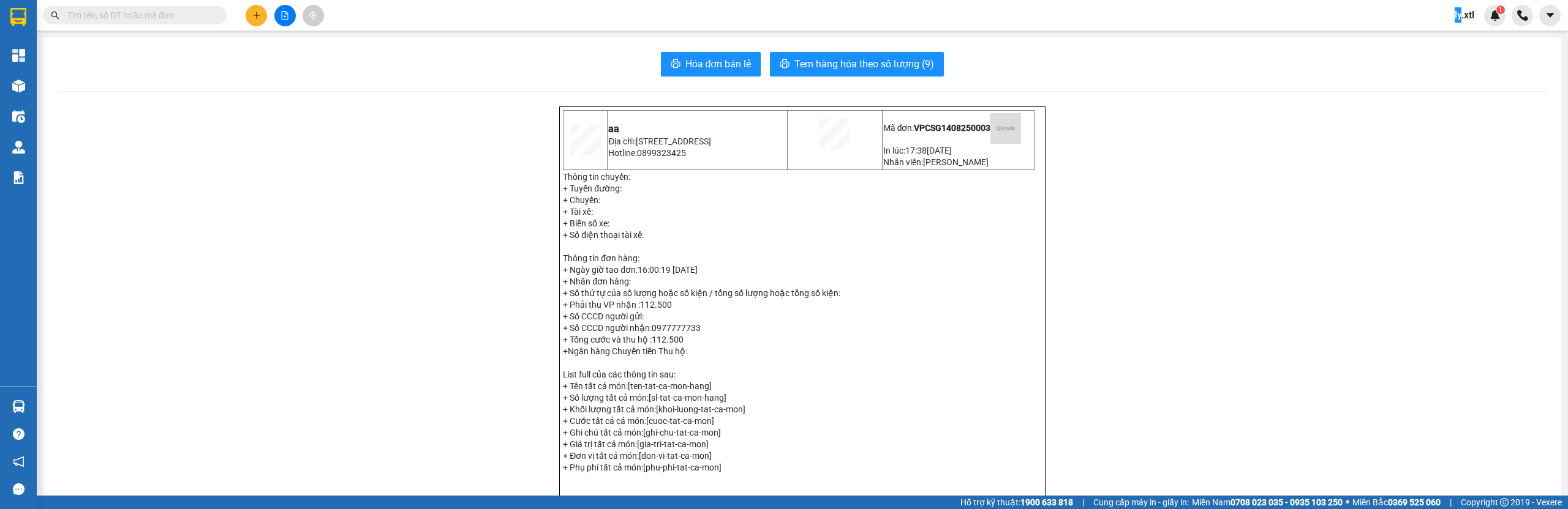
click at [814, 10] on div "Kết quả tìm kiếm ( 0 ) Bộ lọc No Data ly.xtl 1" at bounding box center [784, 15] width 1568 height 31
